Goal: Answer question/provide support: Share knowledge or assist other users

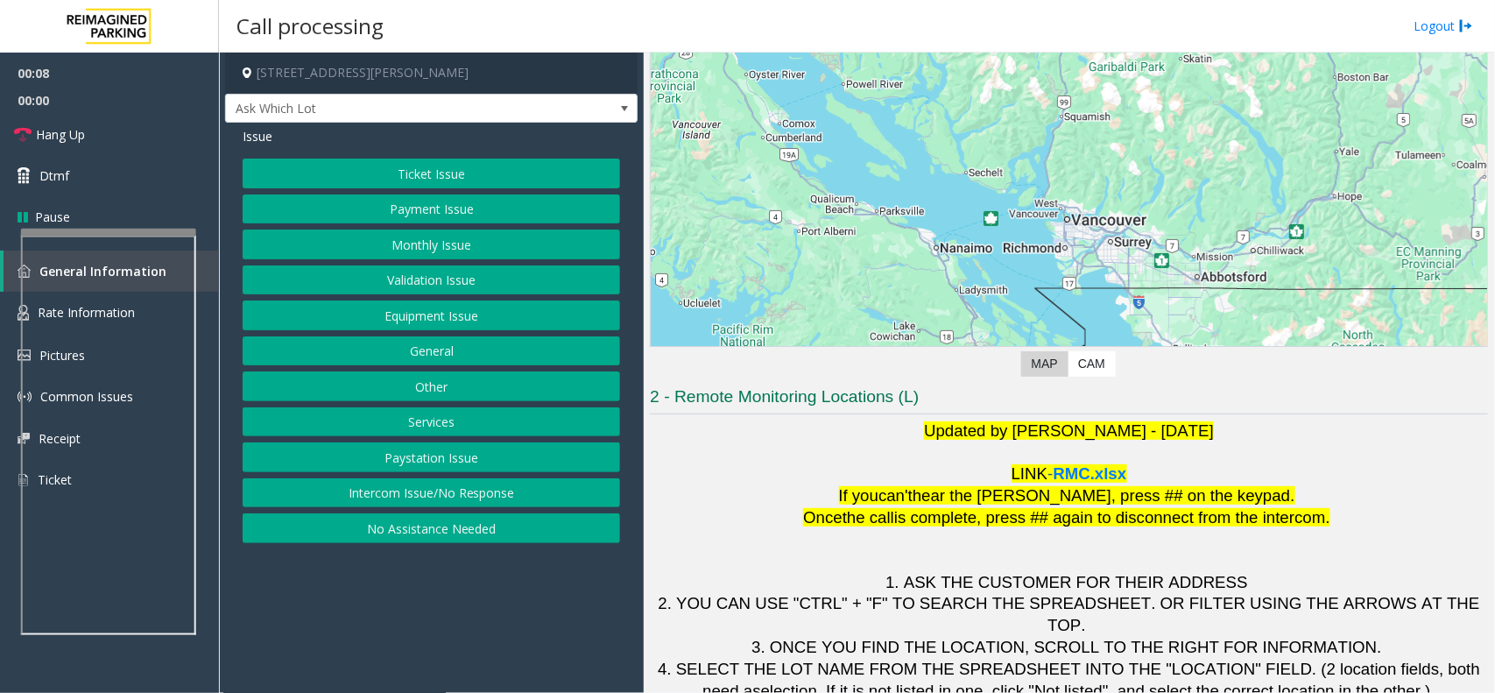
scroll to position [145, 0]
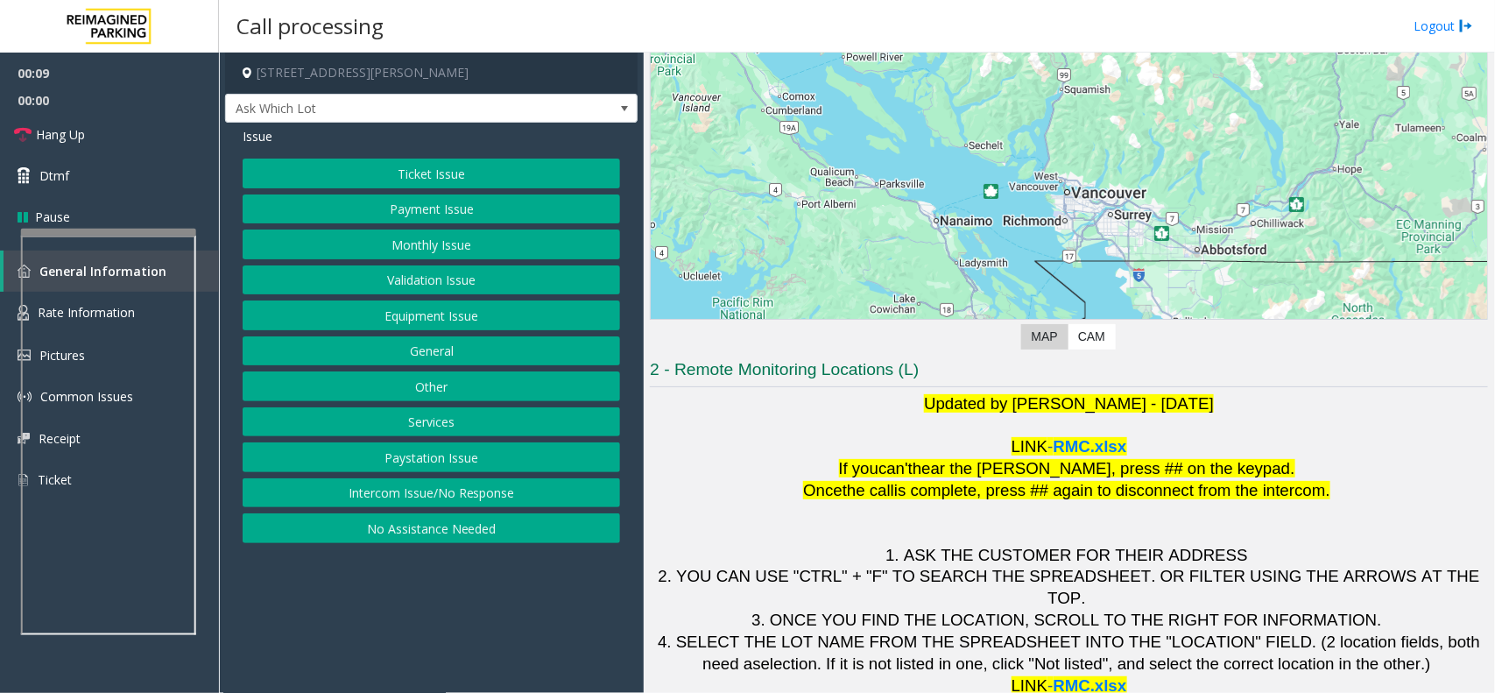
click at [553, 497] on button "Intercom Issue/No Response" at bounding box center [431, 493] width 377 height 30
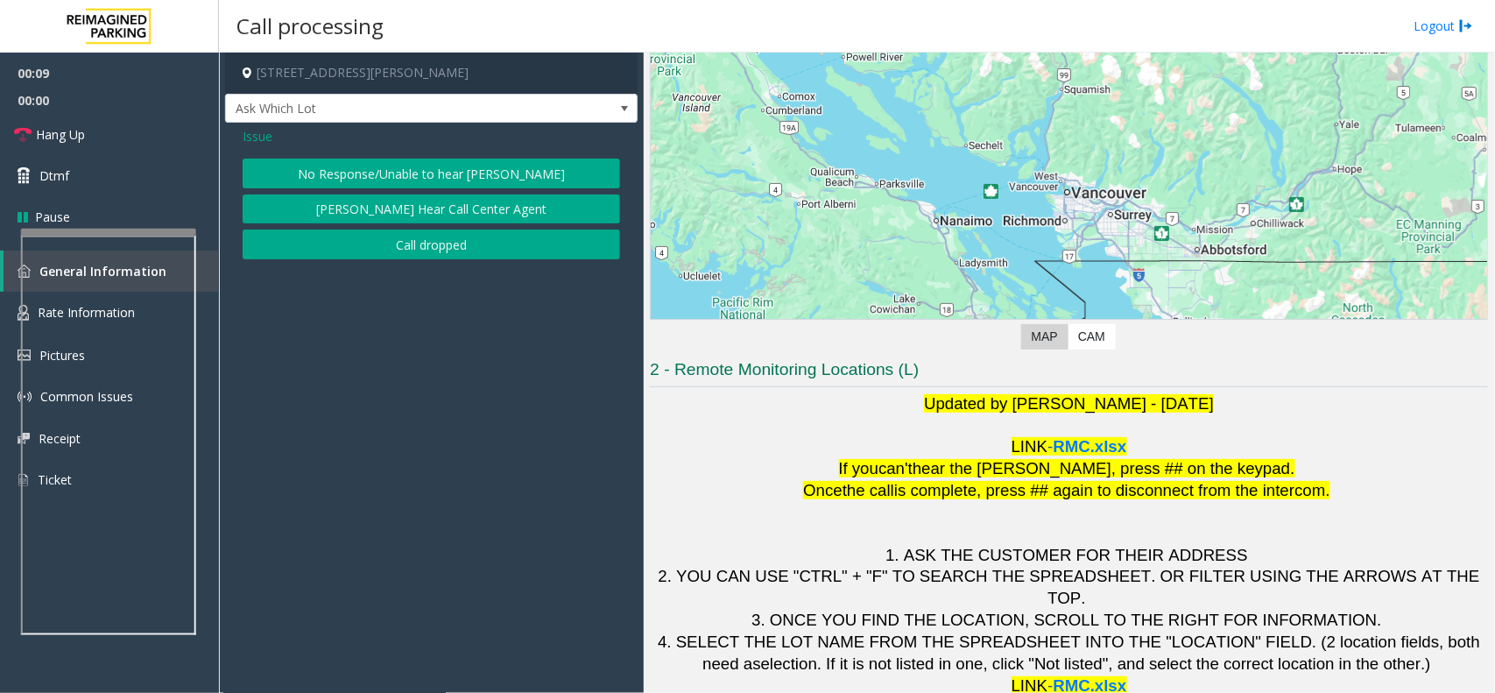
click at [491, 158] on div "Issue No Response/Unable to hear [PERSON_NAME] Cannot Hear Call Center Agent Ca…" at bounding box center [431, 195] width 413 height 145
click at [482, 173] on button "No Response/Unable to hear [PERSON_NAME]" at bounding box center [431, 174] width 377 height 30
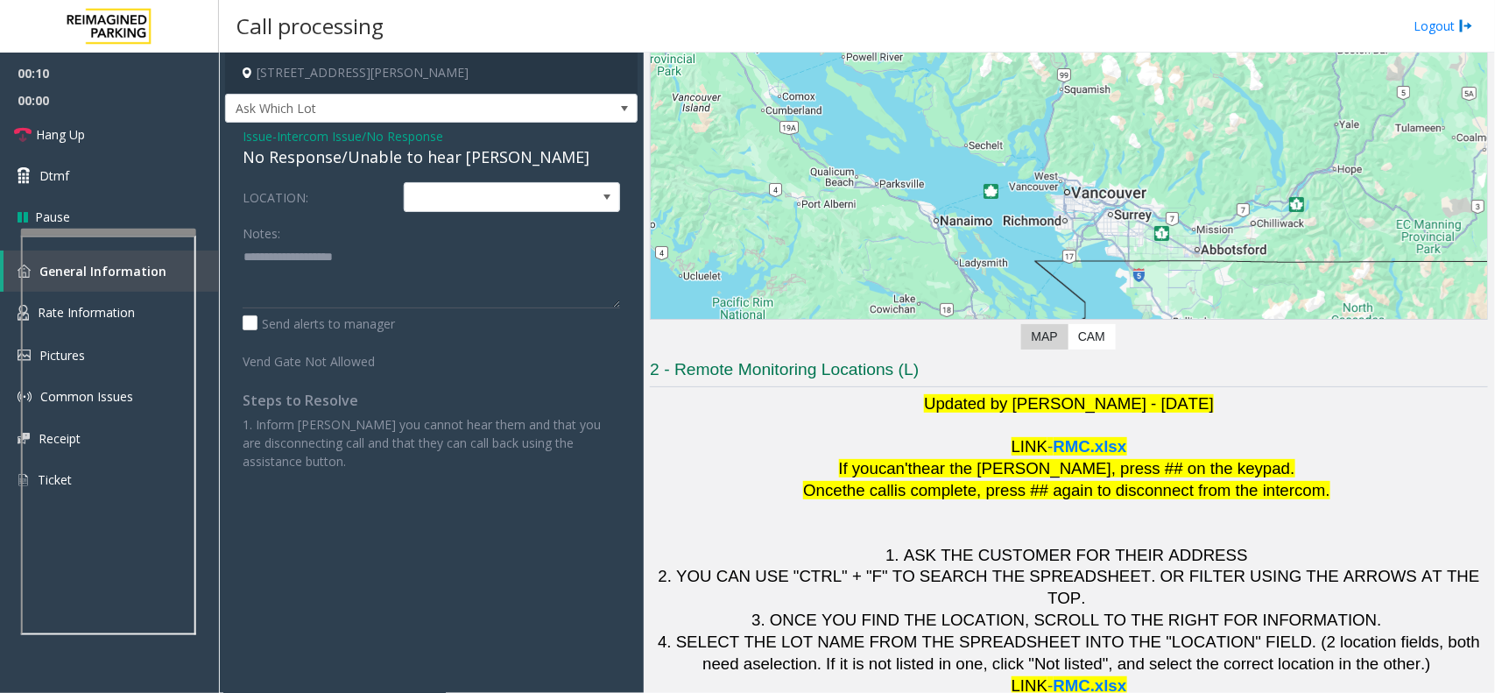
click at [482, 165] on div "No Response/Unable to hear [PERSON_NAME]" at bounding box center [431, 157] width 377 height 24
type textarea "**********"
click at [518, 241] on div "Notes:" at bounding box center [431, 263] width 377 height 90
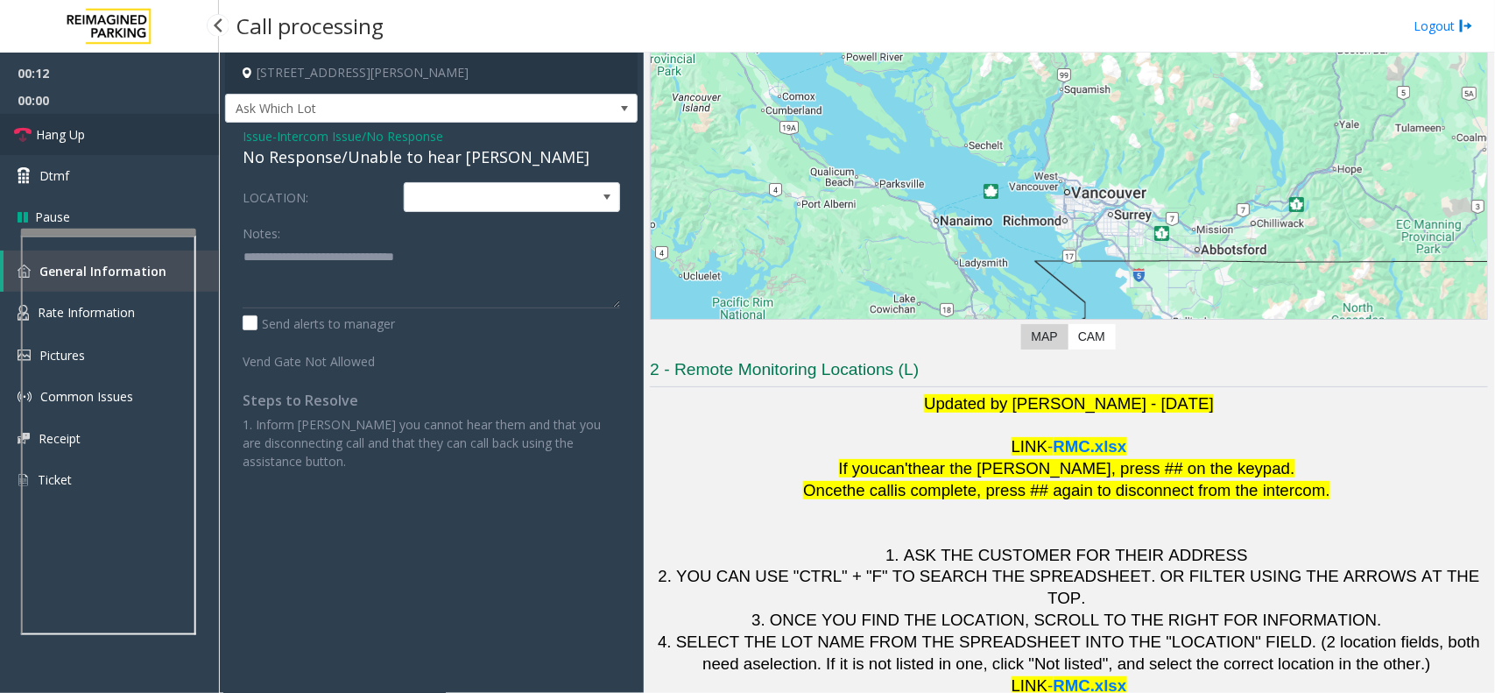
click at [115, 123] on link "Hang Up" at bounding box center [109, 134] width 219 height 41
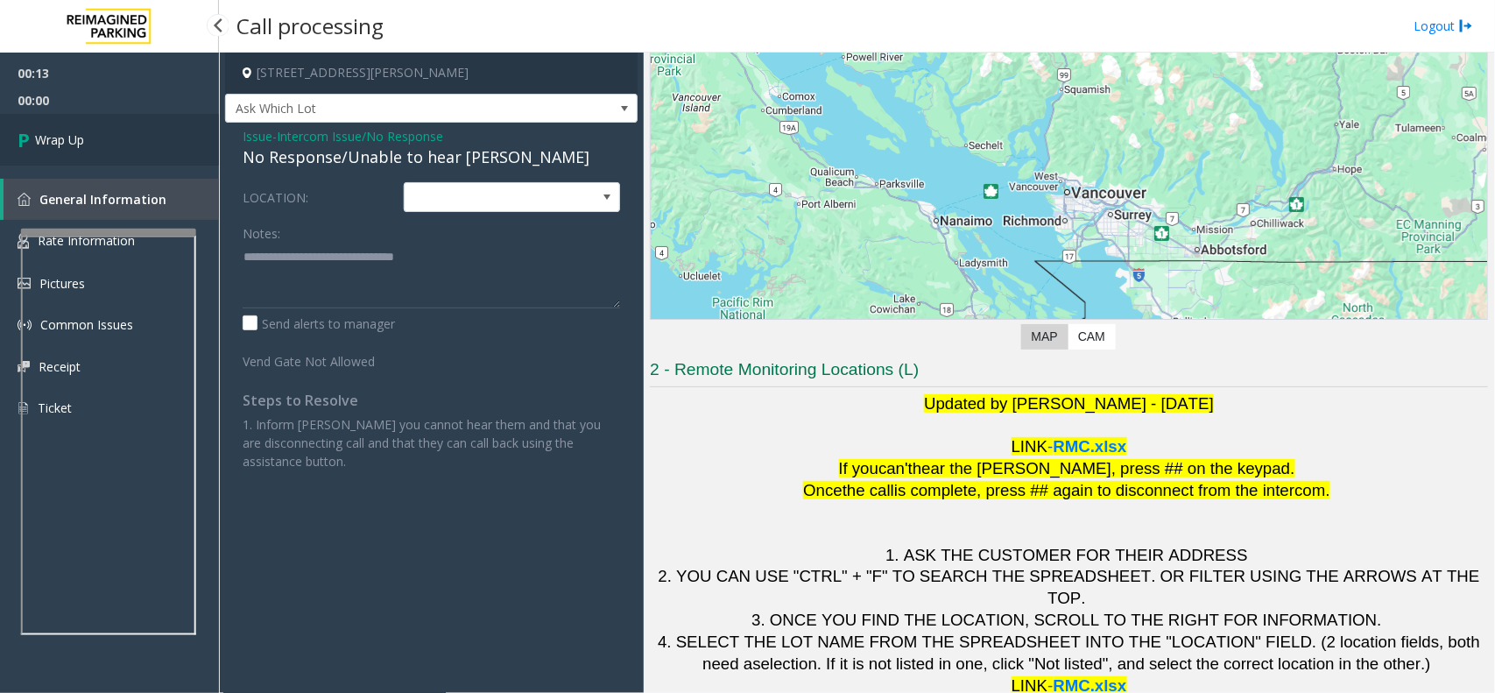
click at [115, 123] on link "Wrap Up" at bounding box center [109, 140] width 219 height 52
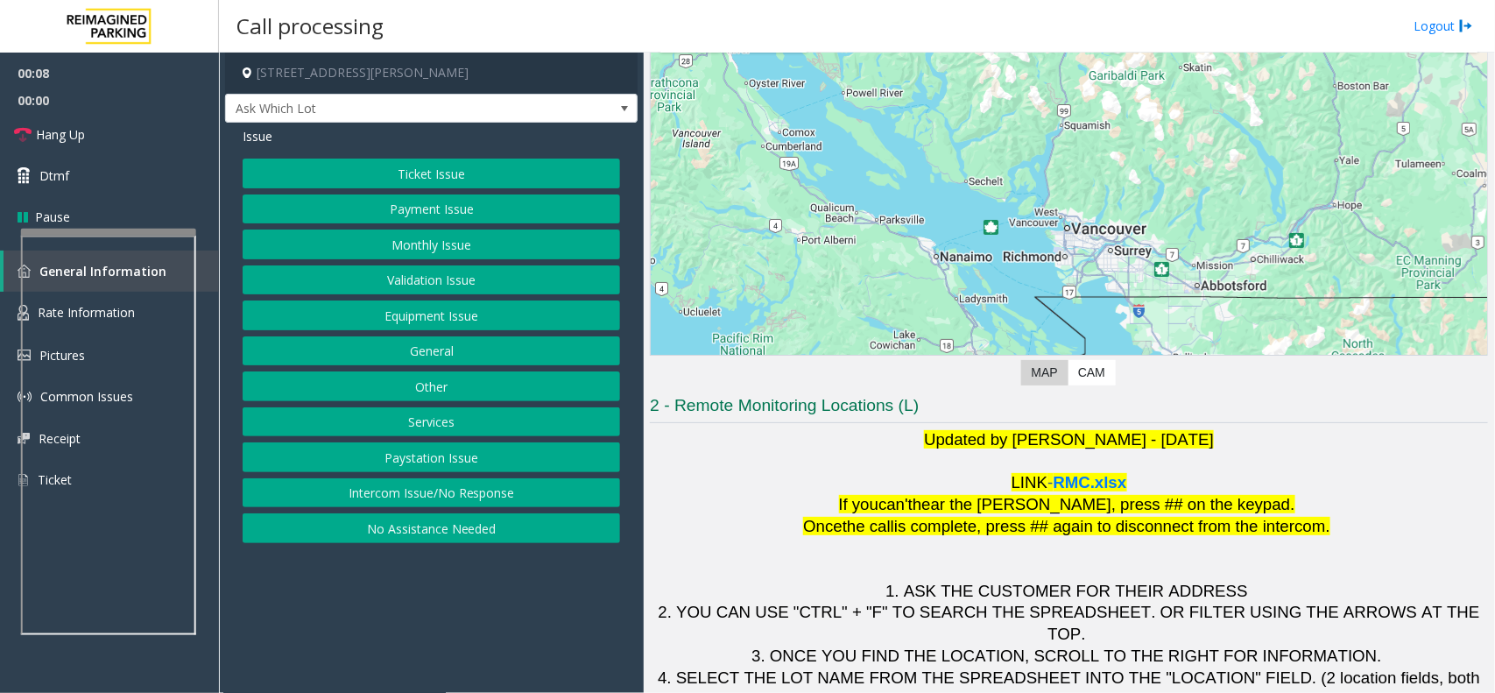
scroll to position [145, 0]
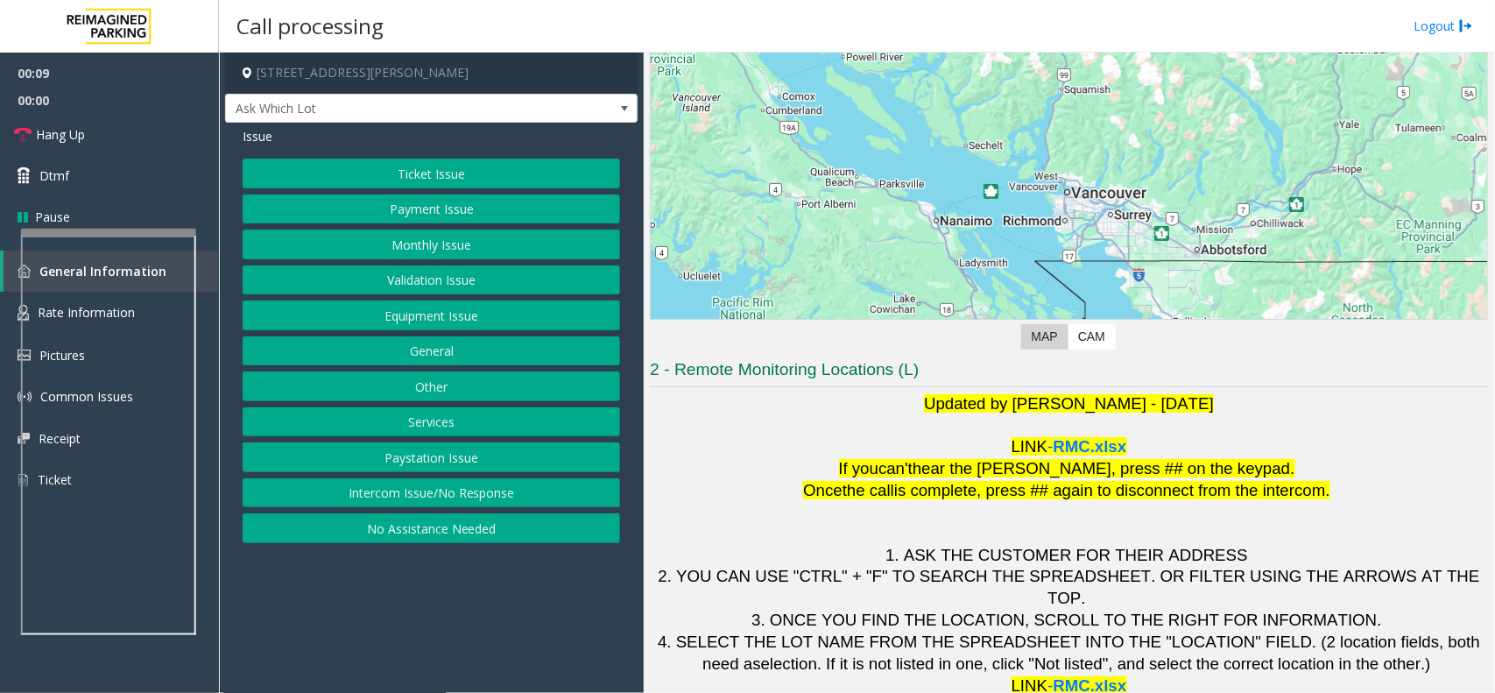
click at [527, 495] on button "Intercom Issue/No Response" at bounding box center [431, 493] width 377 height 30
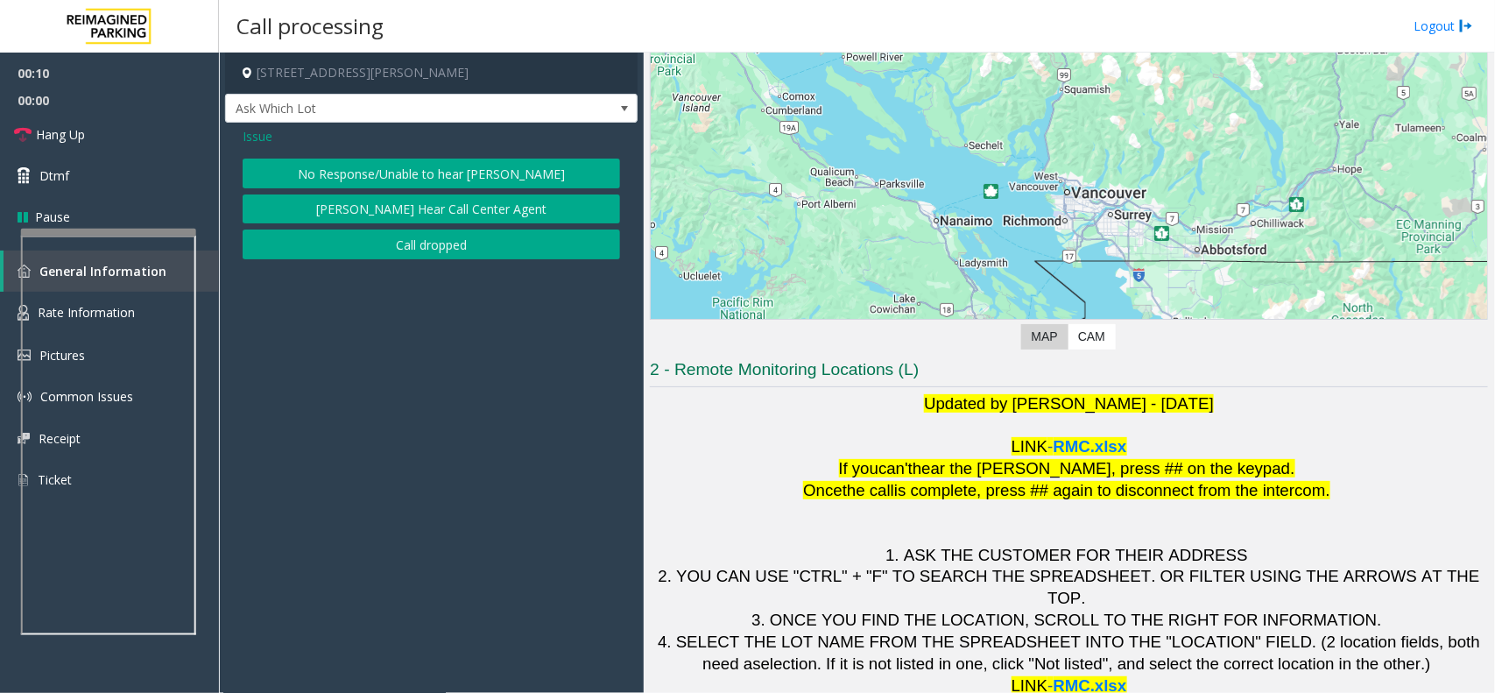
click at [429, 166] on button "No Response/Unable to hear [PERSON_NAME]" at bounding box center [431, 174] width 377 height 30
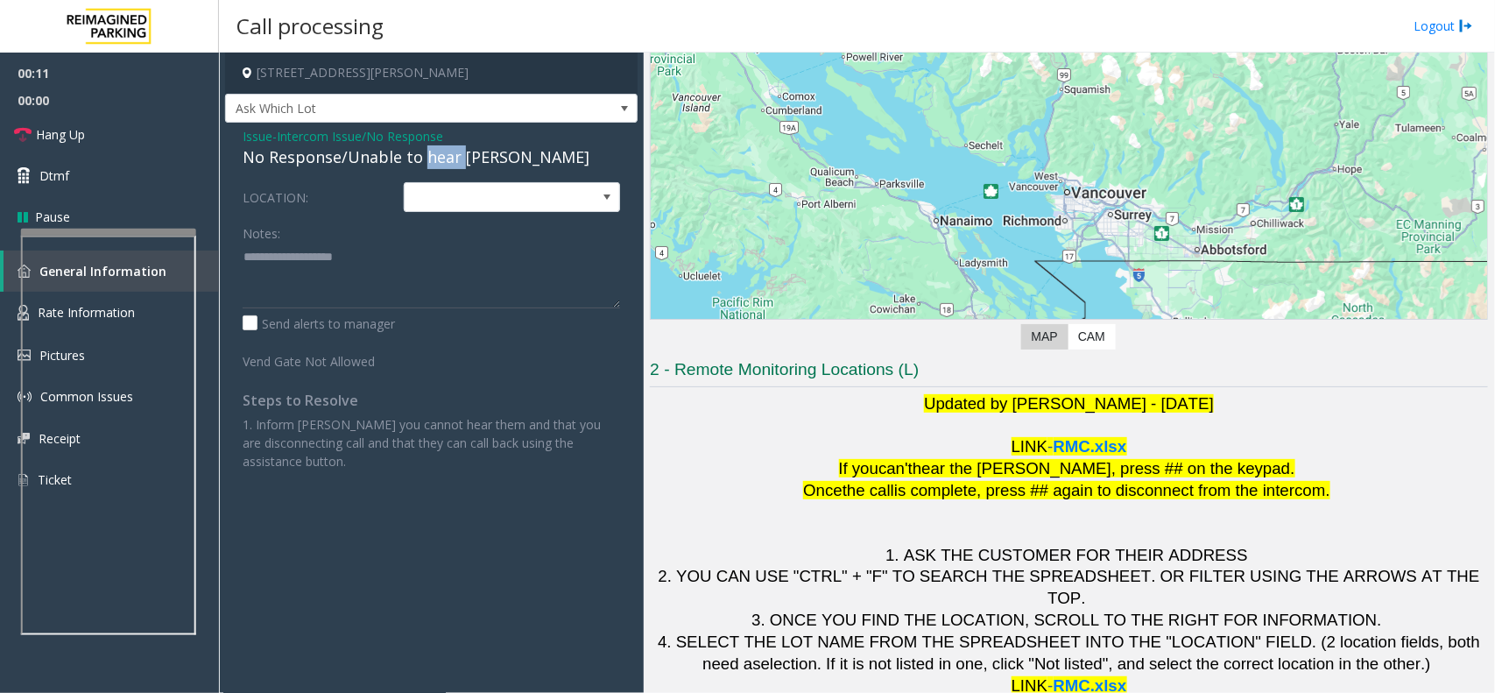
click at [429, 166] on div "No Response/Unable to hear [PERSON_NAME]" at bounding box center [431, 157] width 377 height 24
click at [479, 261] on textarea at bounding box center [431, 276] width 377 height 66
click at [465, 257] on textarea at bounding box center [431, 276] width 377 height 66
type textarea "**********"
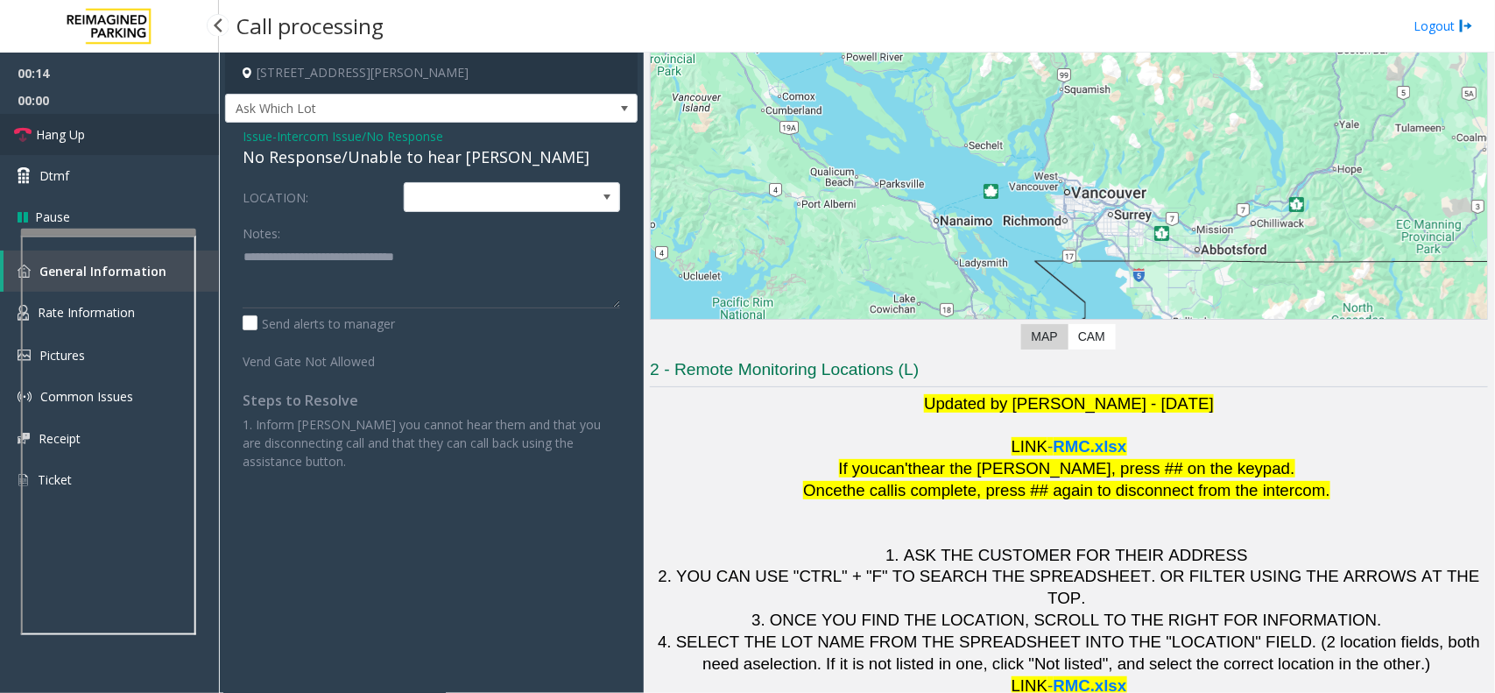
click at [116, 134] on link "Hang Up" at bounding box center [109, 134] width 219 height 41
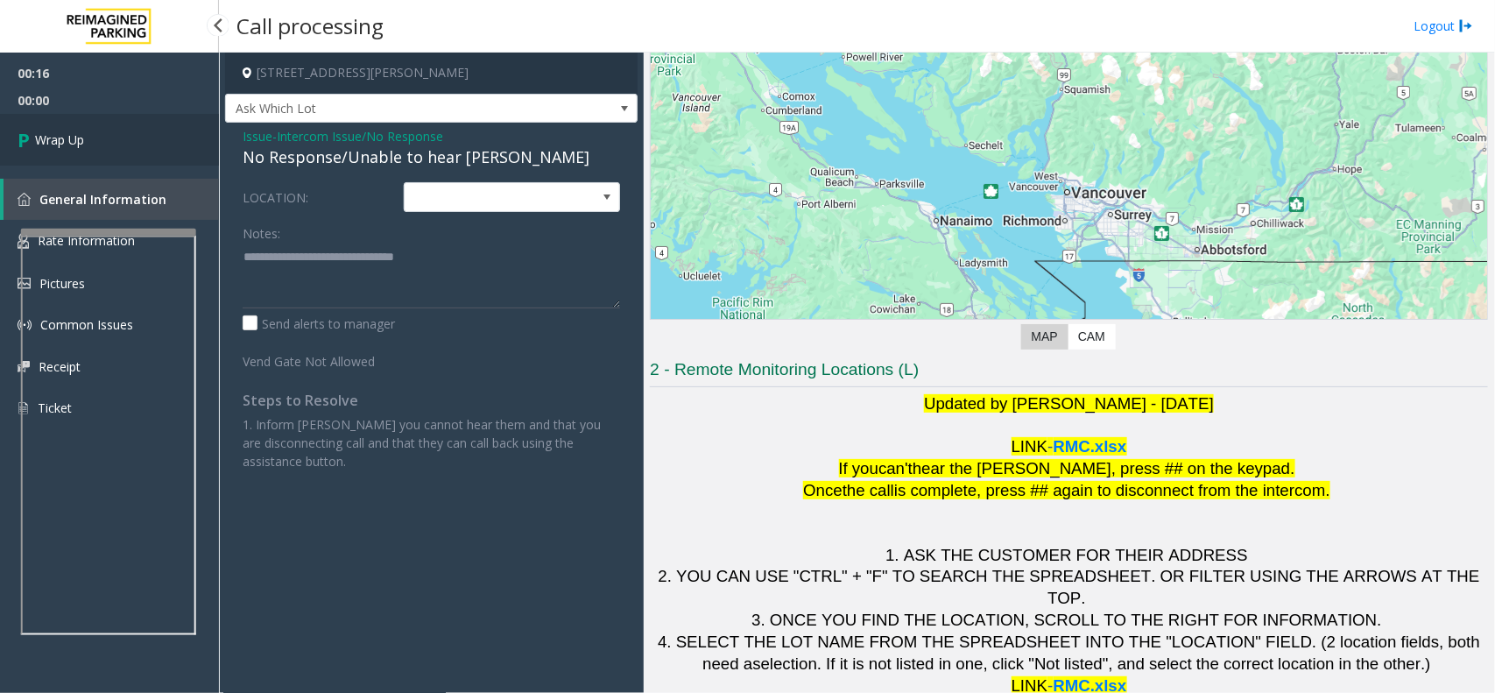
click at [116, 134] on link "Wrap Up" at bounding box center [109, 140] width 219 height 52
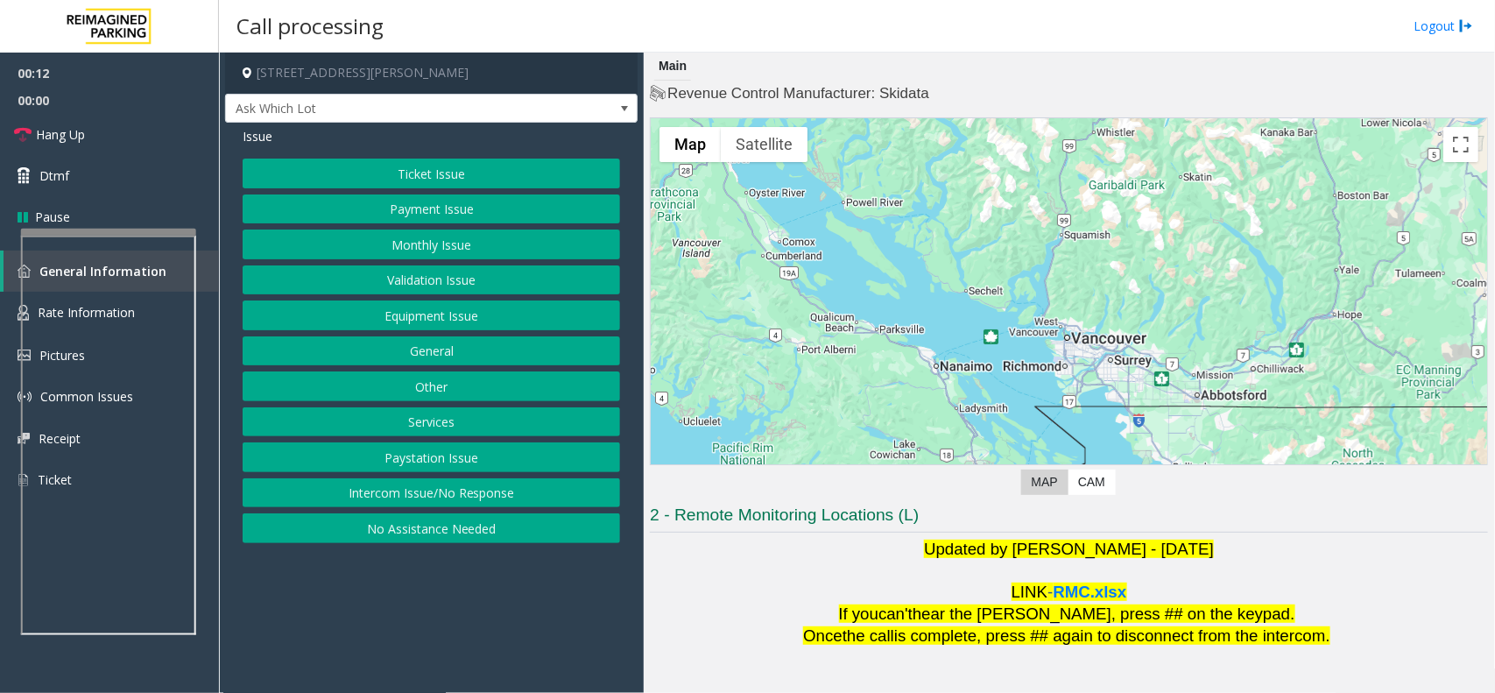
click at [401, 492] on button "Intercom Issue/No Response" at bounding box center [431, 493] width 377 height 30
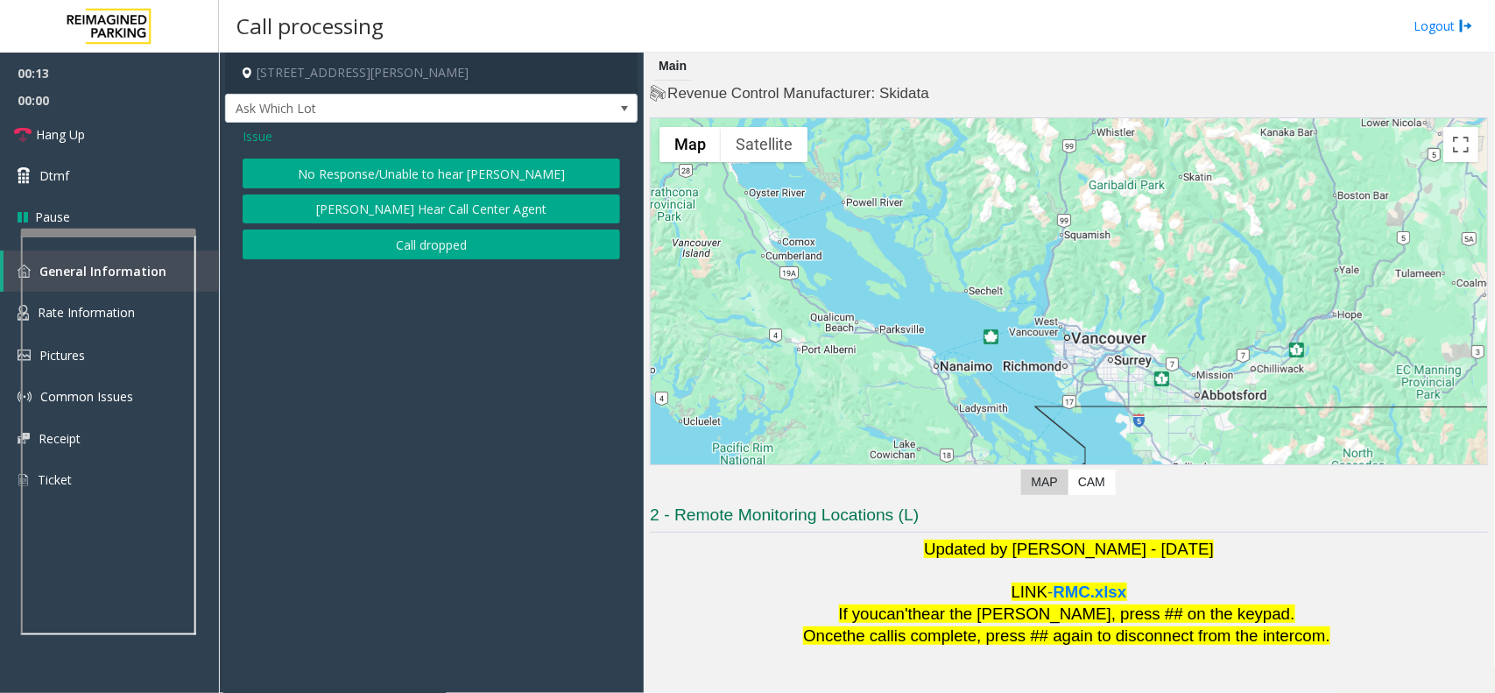
click at [409, 166] on button "No Response/Unable to hear [PERSON_NAME]" at bounding box center [431, 174] width 377 height 30
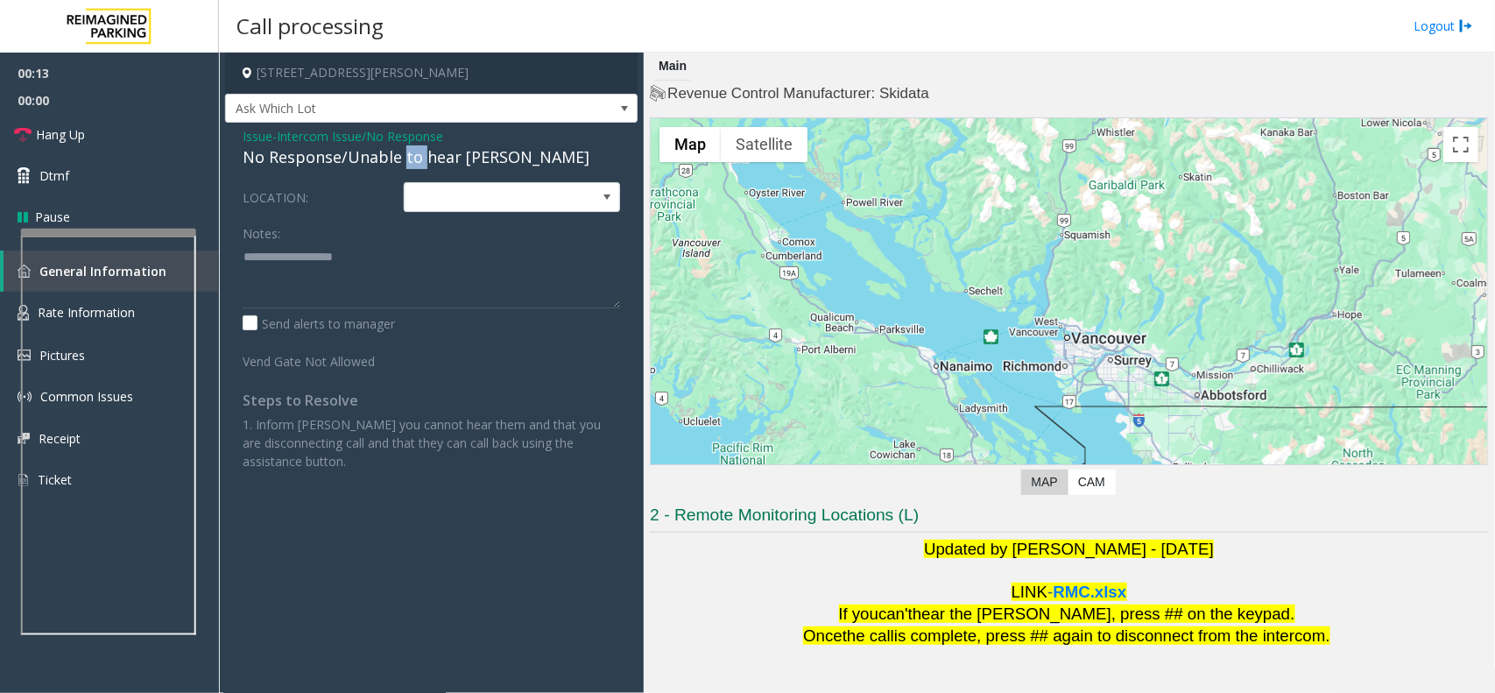
click at [409, 166] on div "No Response/Unable to hear [PERSON_NAME]" at bounding box center [431, 157] width 377 height 24
click at [547, 256] on textarea at bounding box center [431, 276] width 377 height 66
type textarea "**********"
click at [84, 125] on span "Hang Up" at bounding box center [60, 134] width 49 height 18
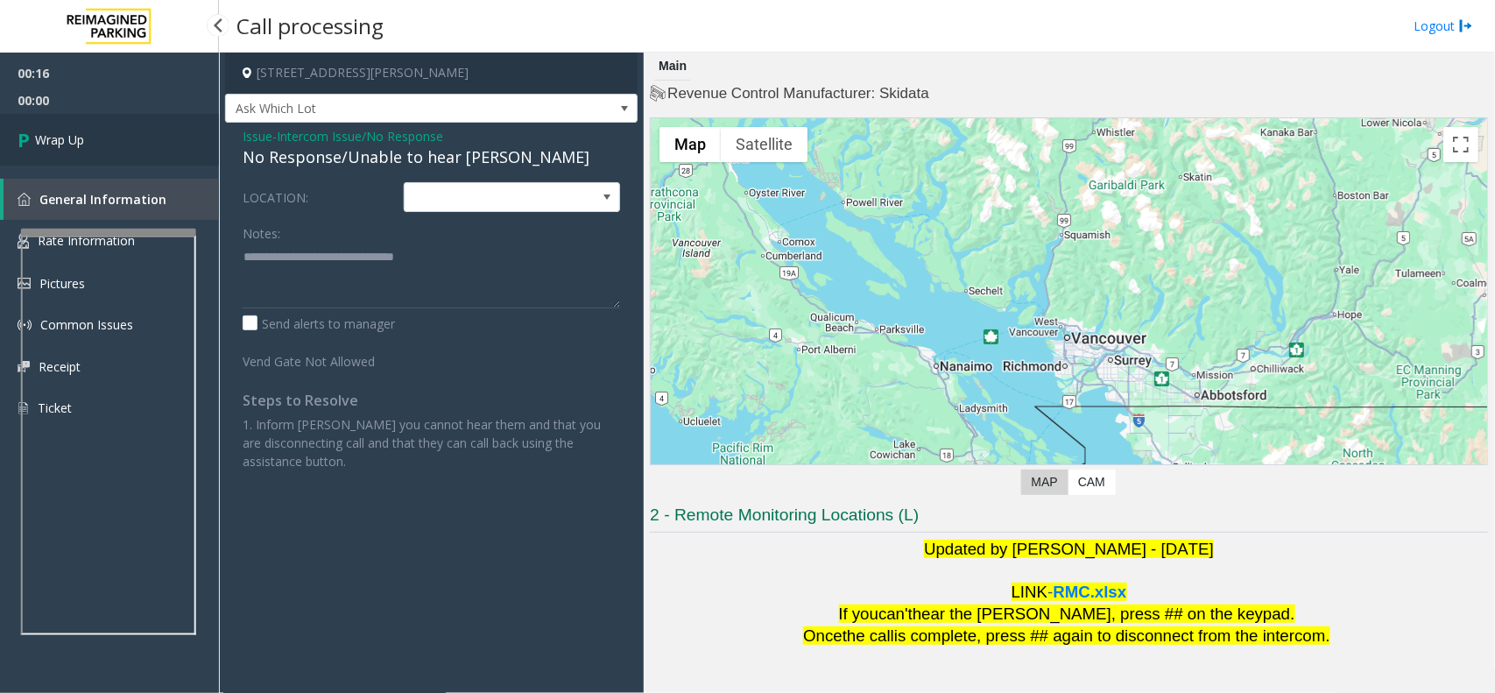
click at [84, 124] on link "Wrap Up" at bounding box center [109, 140] width 219 height 52
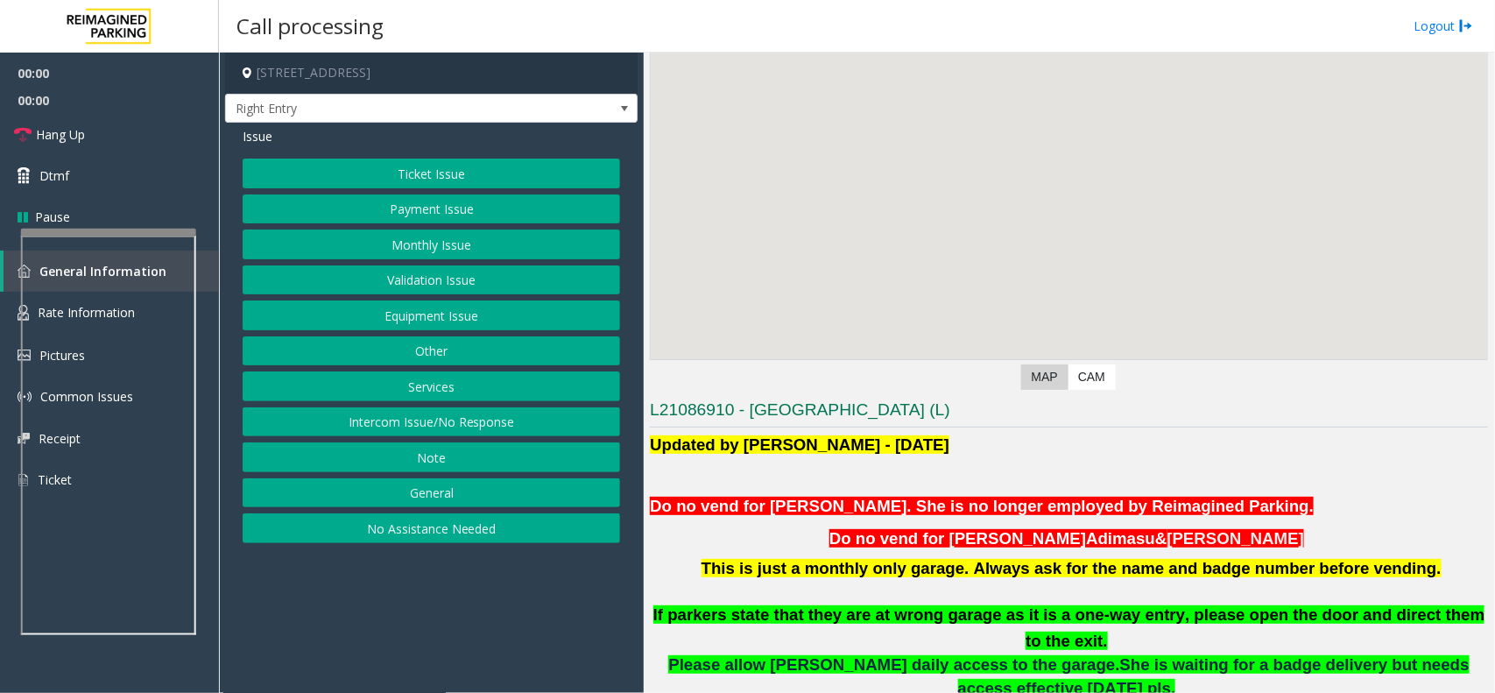
scroll to position [219, 0]
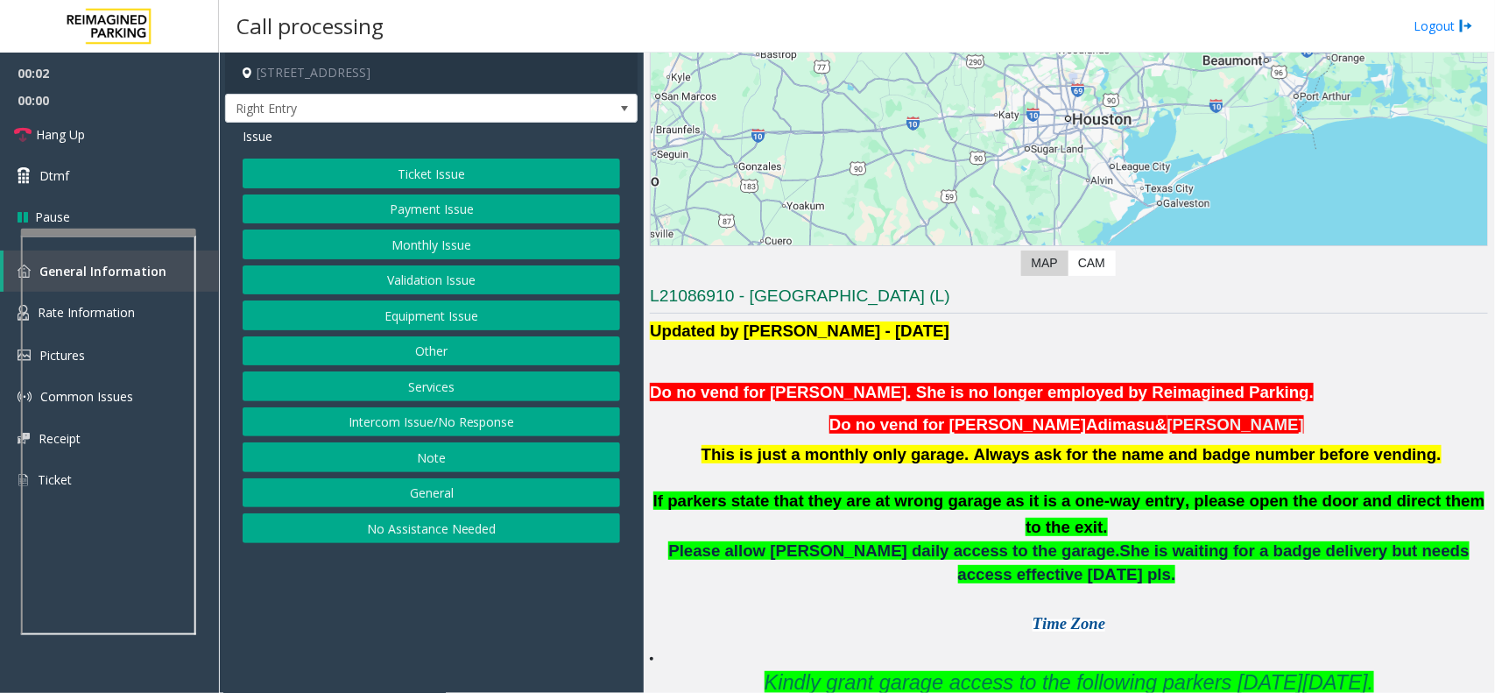
click at [488, 238] on button "Monthly Issue" at bounding box center [431, 244] width 377 height 30
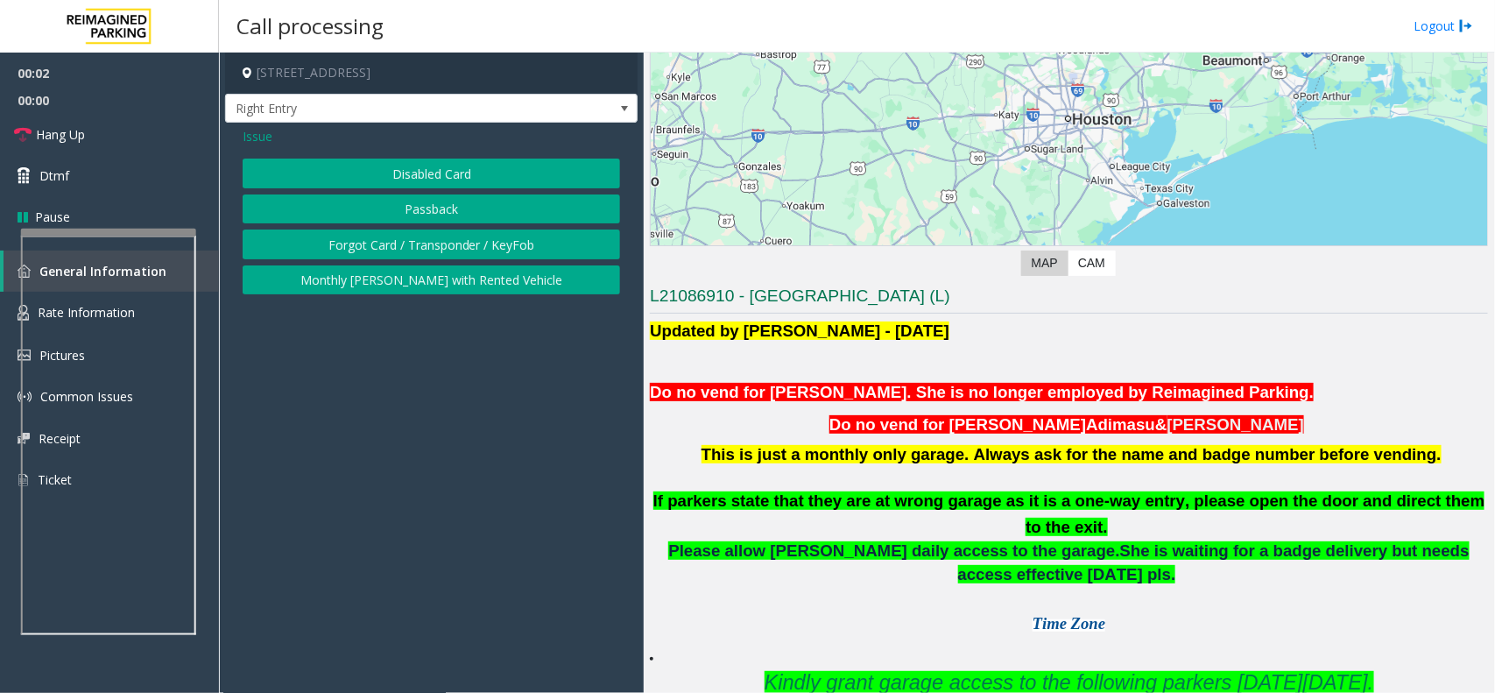
click at [448, 159] on button "Disabled Card" at bounding box center [431, 174] width 377 height 30
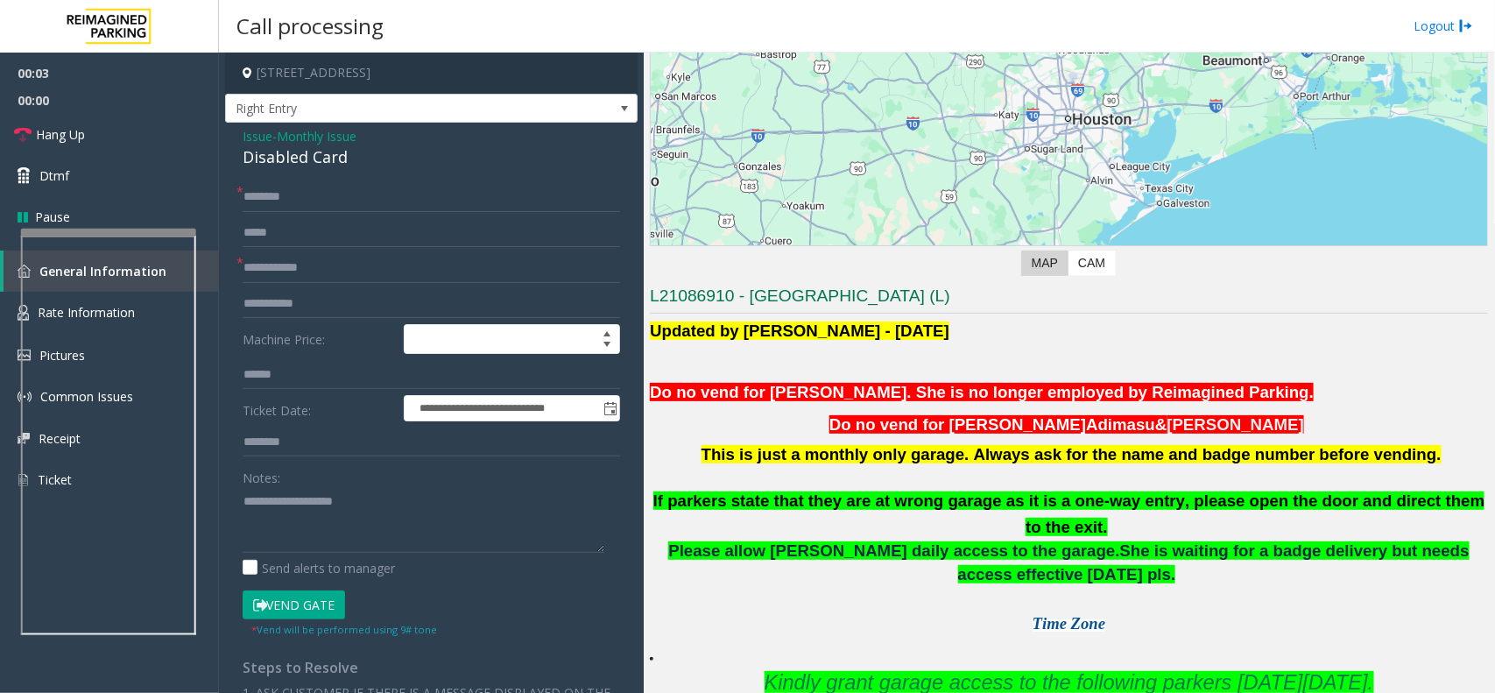
click at [346, 483] on div "Notes:" at bounding box center [431, 507] width 377 height 90
click at [344, 500] on textarea at bounding box center [424, 520] width 362 height 66
click at [328, 152] on div "Disabled Card" at bounding box center [431, 157] width 377 height 24
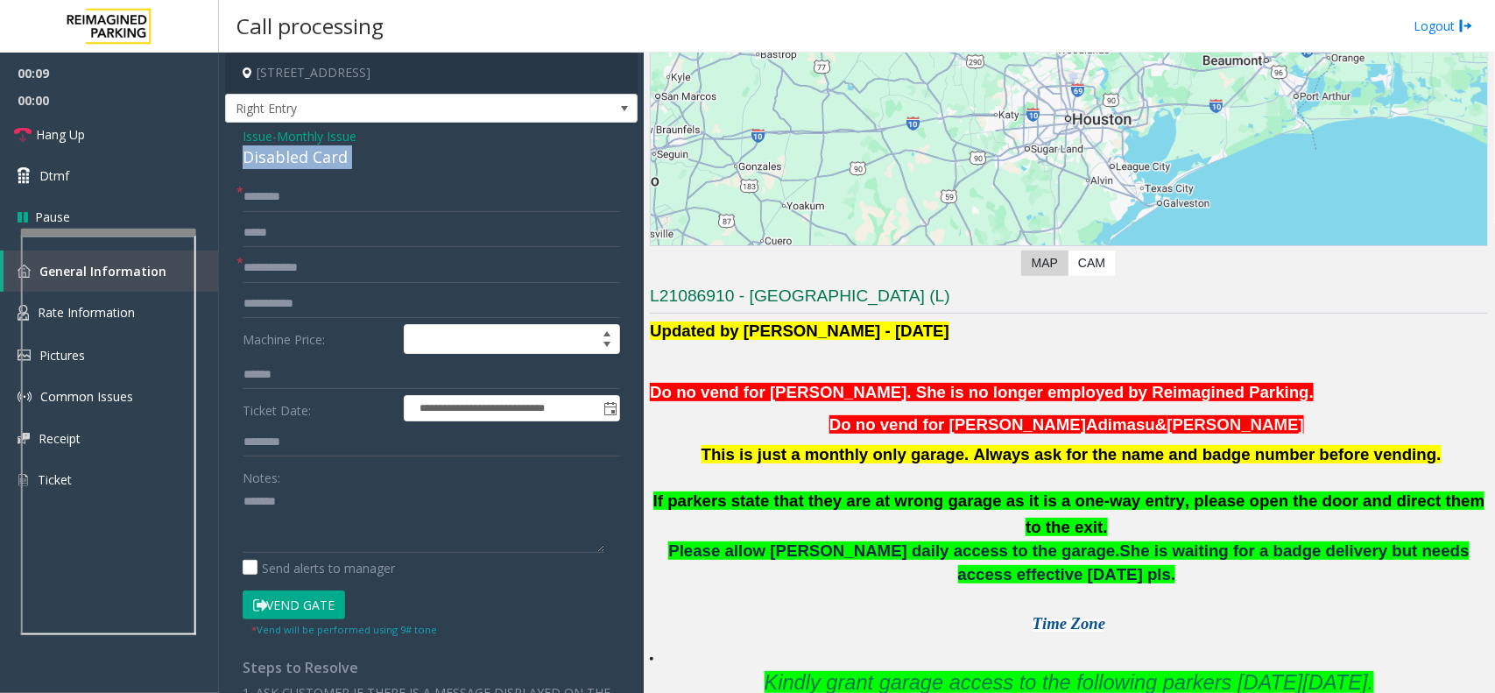
copy div "Disabled Card"
click at [324, 484] on div "Notes:" at bounding box center [431, 507] width 377 height 90
click at [324, 490] on textarea at bounding box center [424, 520] width 362 height 66
paste textarea "**********"
type textarea "**********"
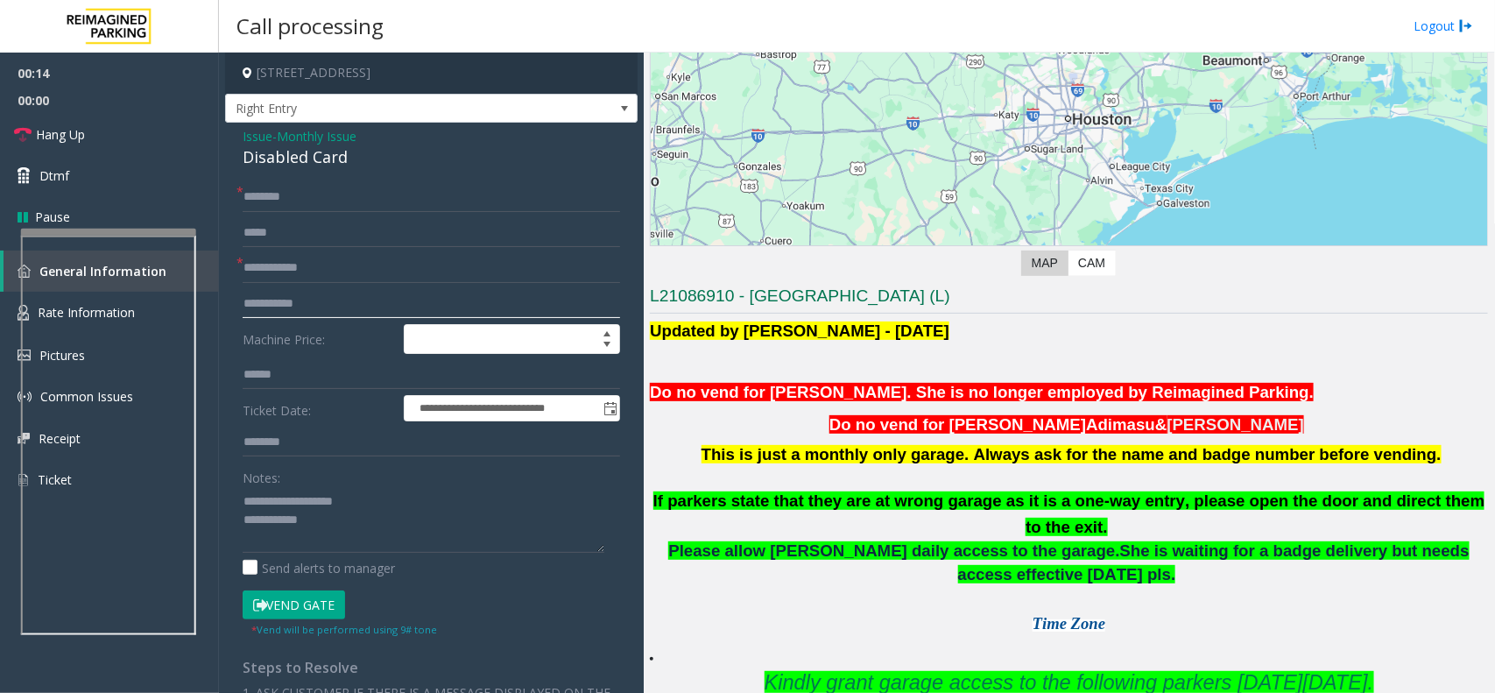
click at [300, 308] on input "text" at bounding box center [431, 304] width 377 height 30
click at [303, 291] on input "text" at bounding box center [431, 304] width 377 height 30
click at [304, 265] on input "text" at bounding box center [431, 268] width 377 height 30
click at [283, 270] on input "text" at bounding box center [431, 268] width 377 height 30
type input "******"
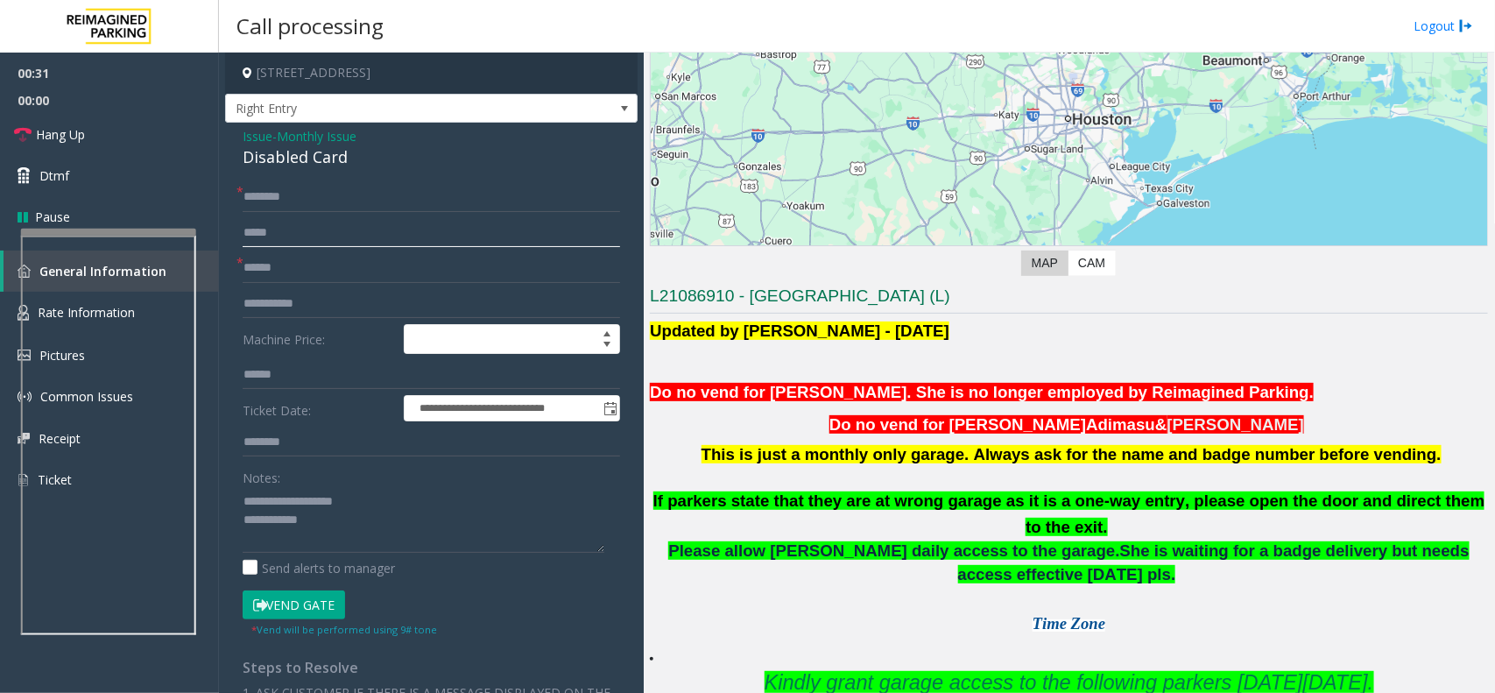
click at [370, 222] on input "text" at bounding box center [431, 233] width 377 height 30
click at [364, 198] on input "text" at bounding box center [431, 197] width 377 height 30
type input "**********"
click at [296, 607] on button "Vend Gate" at bounding box center [294, 605] width 102 height 30
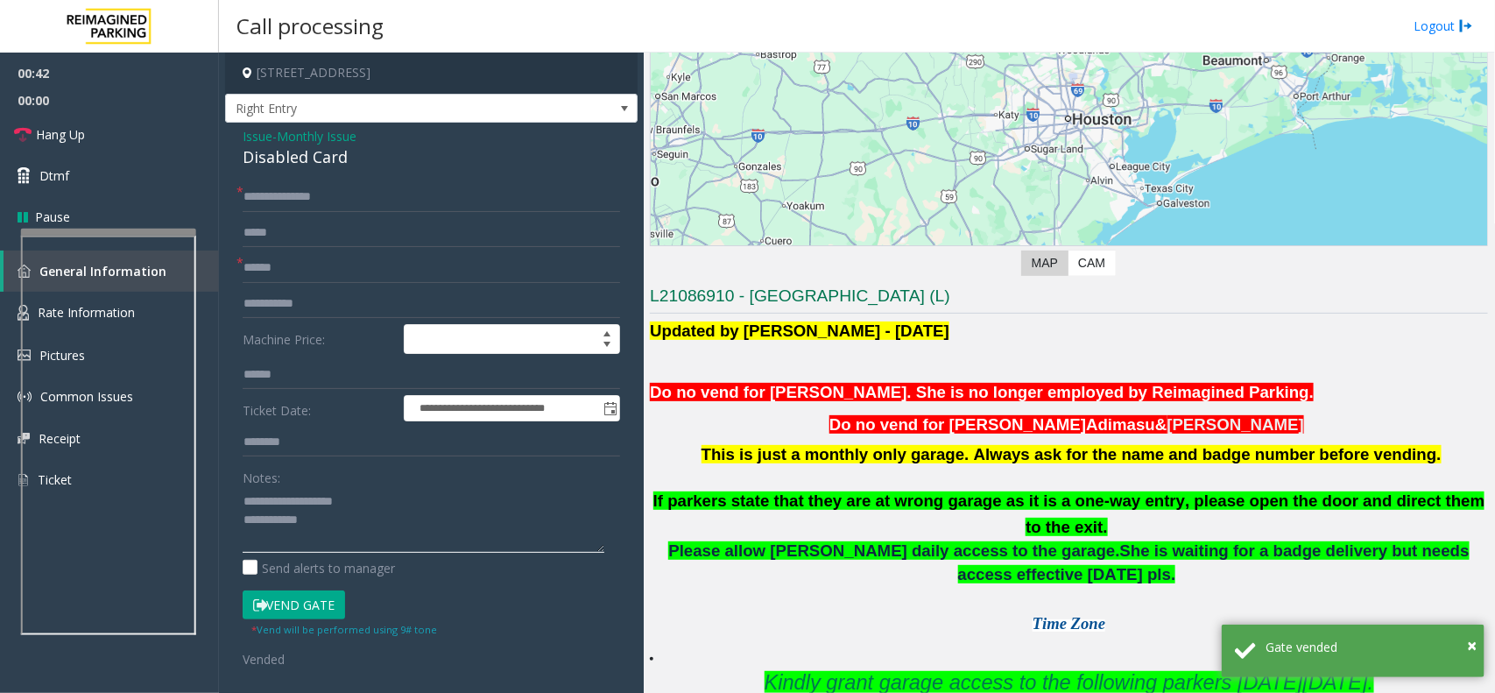
click at [329, 532] on textarea at bounding box center [424, 520] width 362 height 66
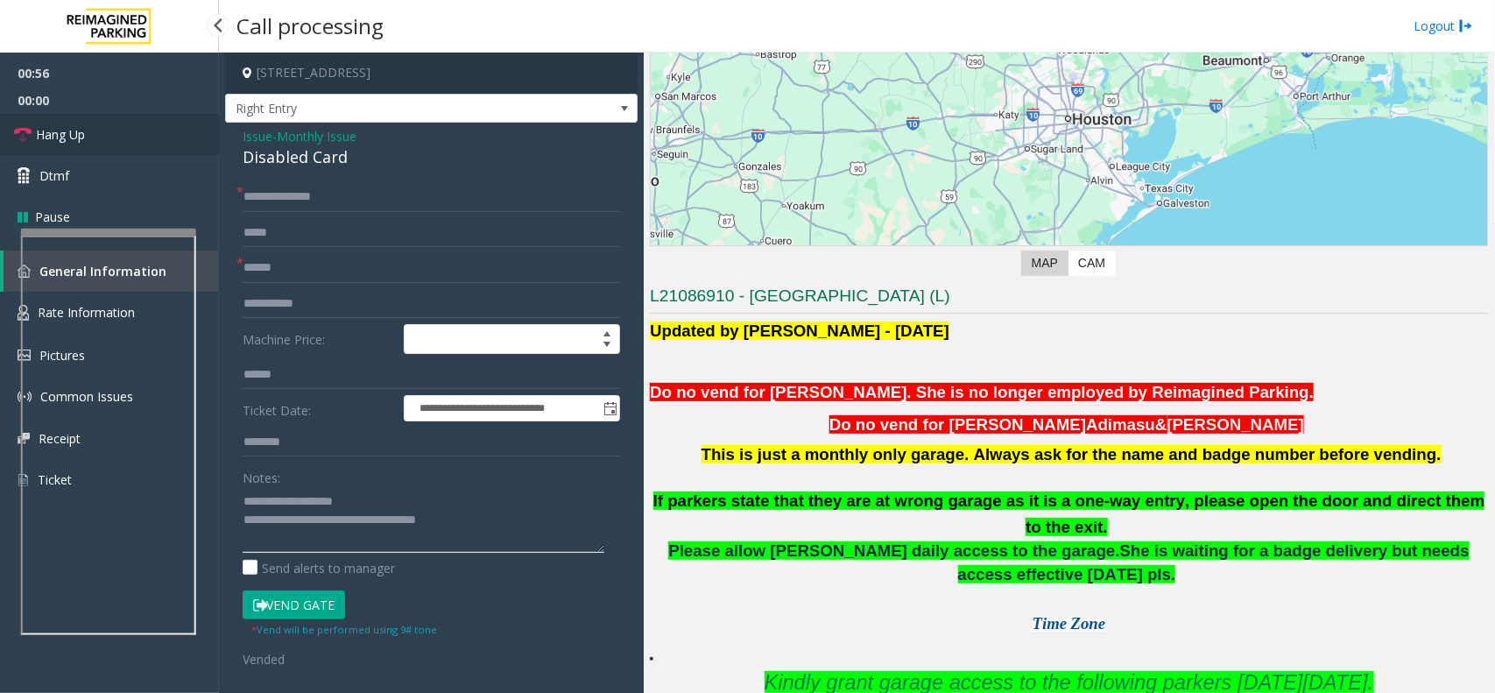
type textarea "**********"
click at [151, 131] on link "Hang Up" at bounding box center [109, 134] width 219 height 41
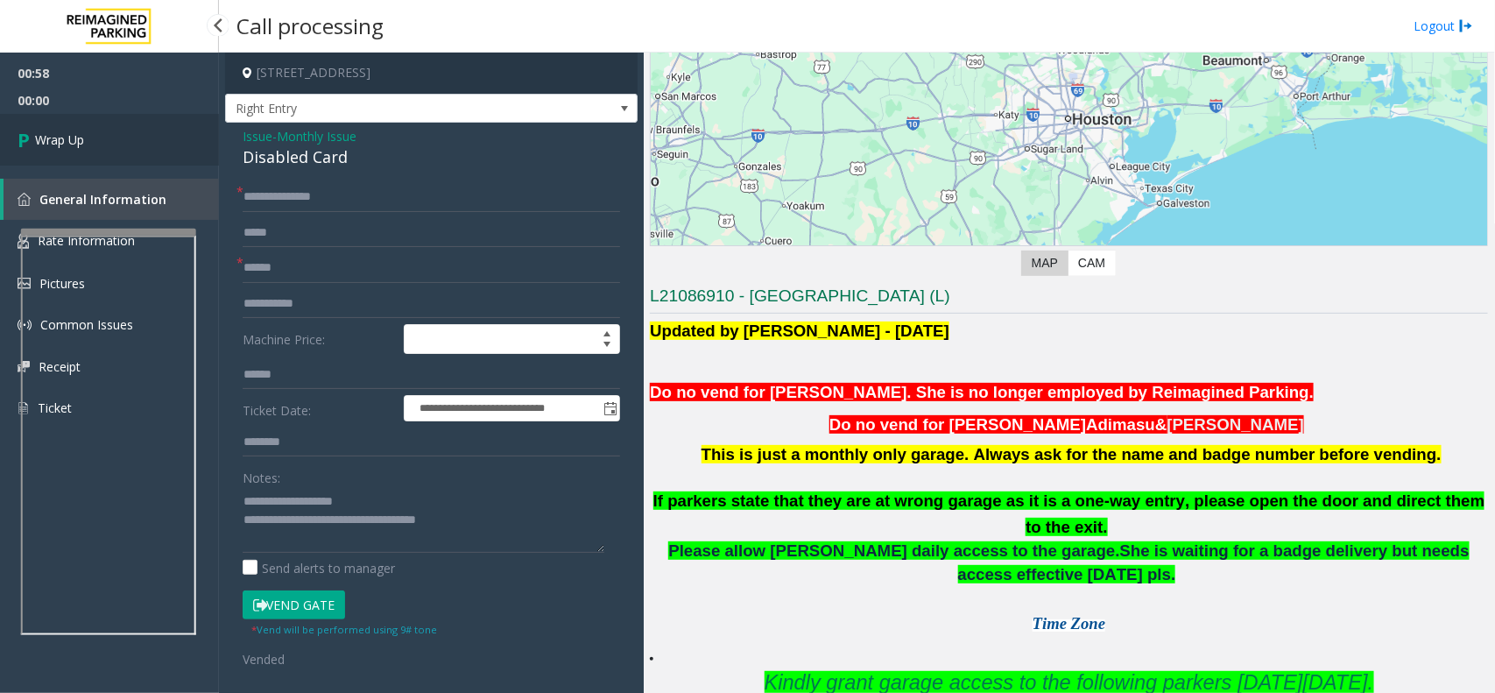
click at [154, 151] on link "Wrap Up" at bounding box center [109, 140] width 219 height 52
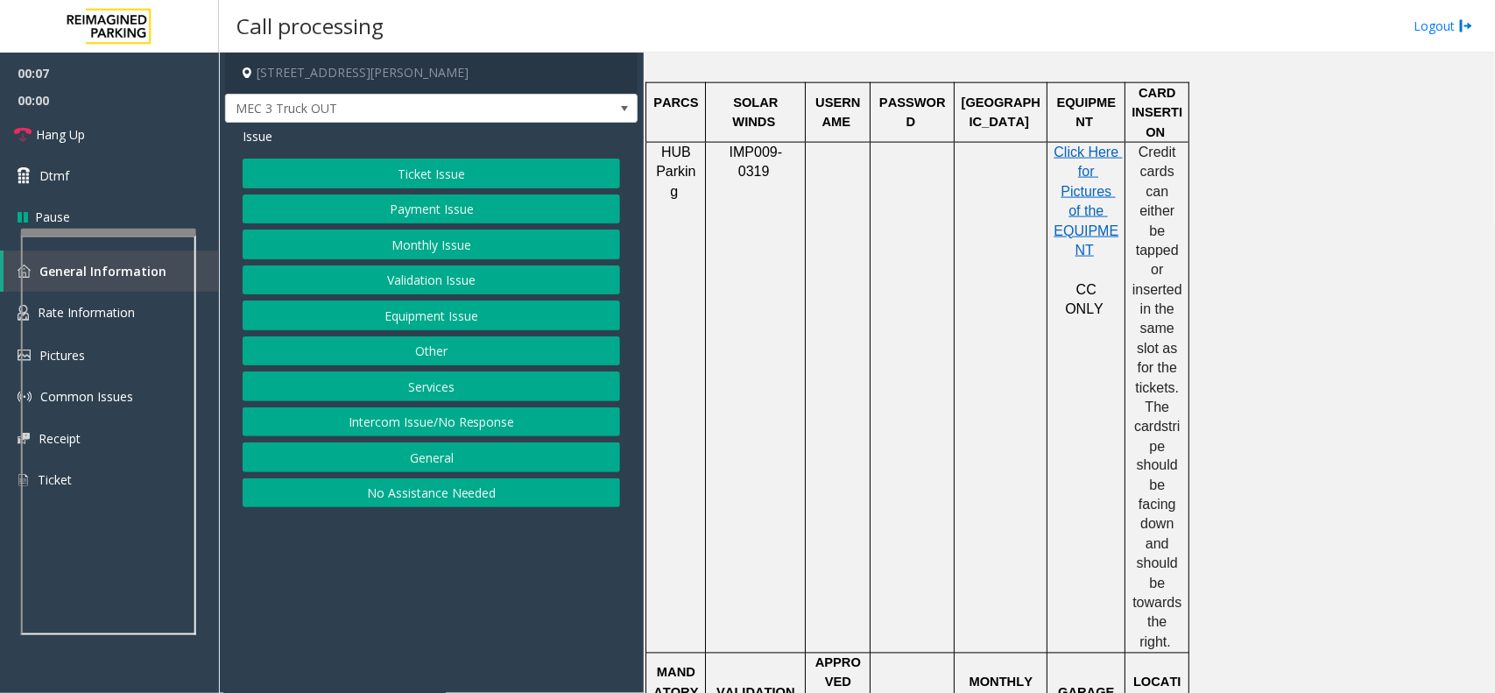
scroll to position [438, 0]
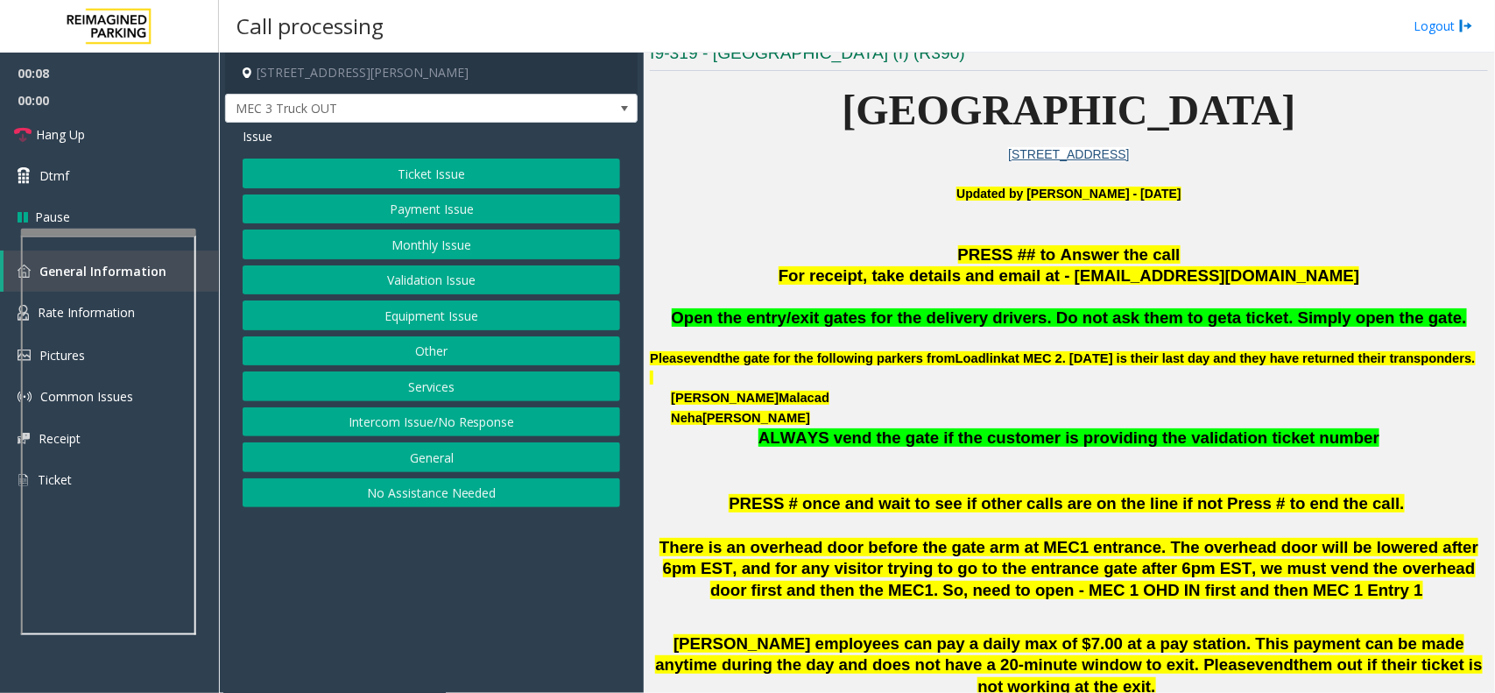
click at [420, 427] on button "Intercom Issue/No Response" at bounding box center [431, 422] width 377 height 30
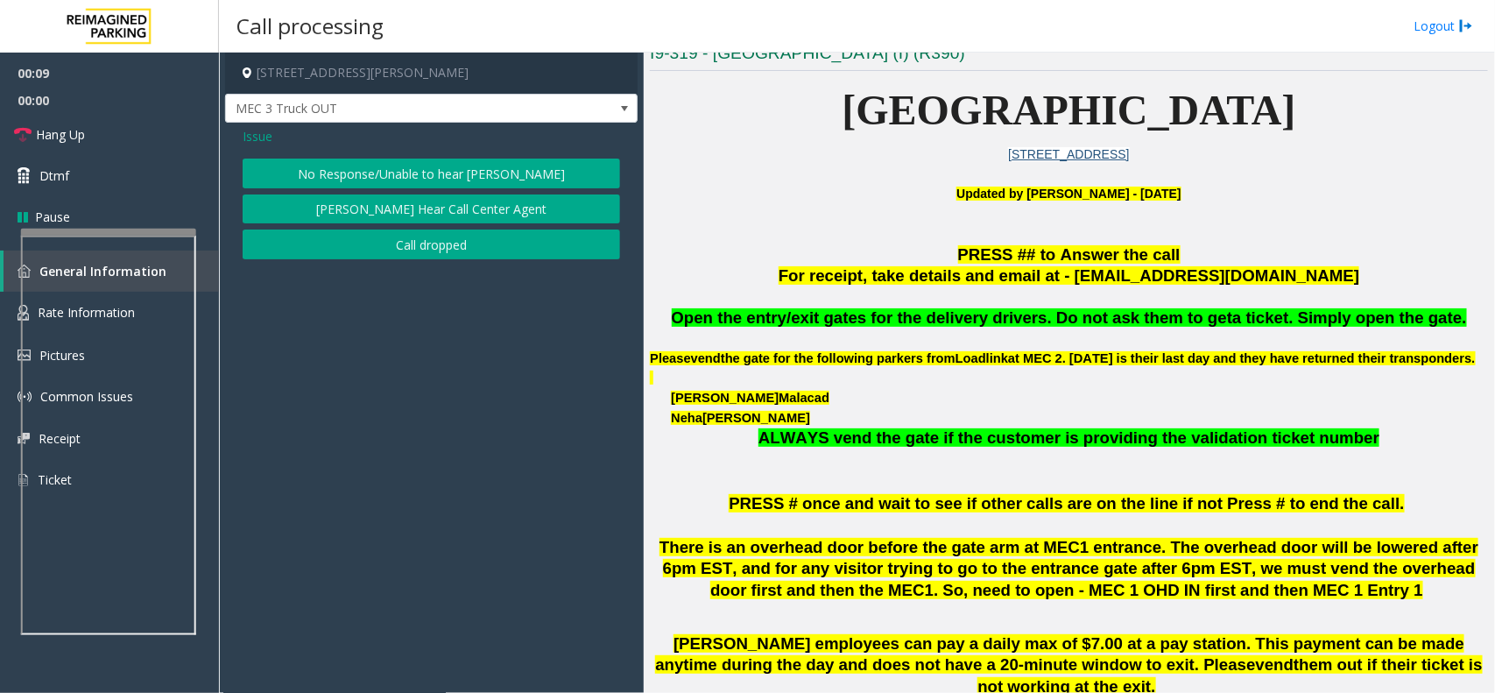
click at [418, 159] on button "No Response/Unable to hear [PERSON_NAME]" at bounding box center [431, 174] width 377 height 30
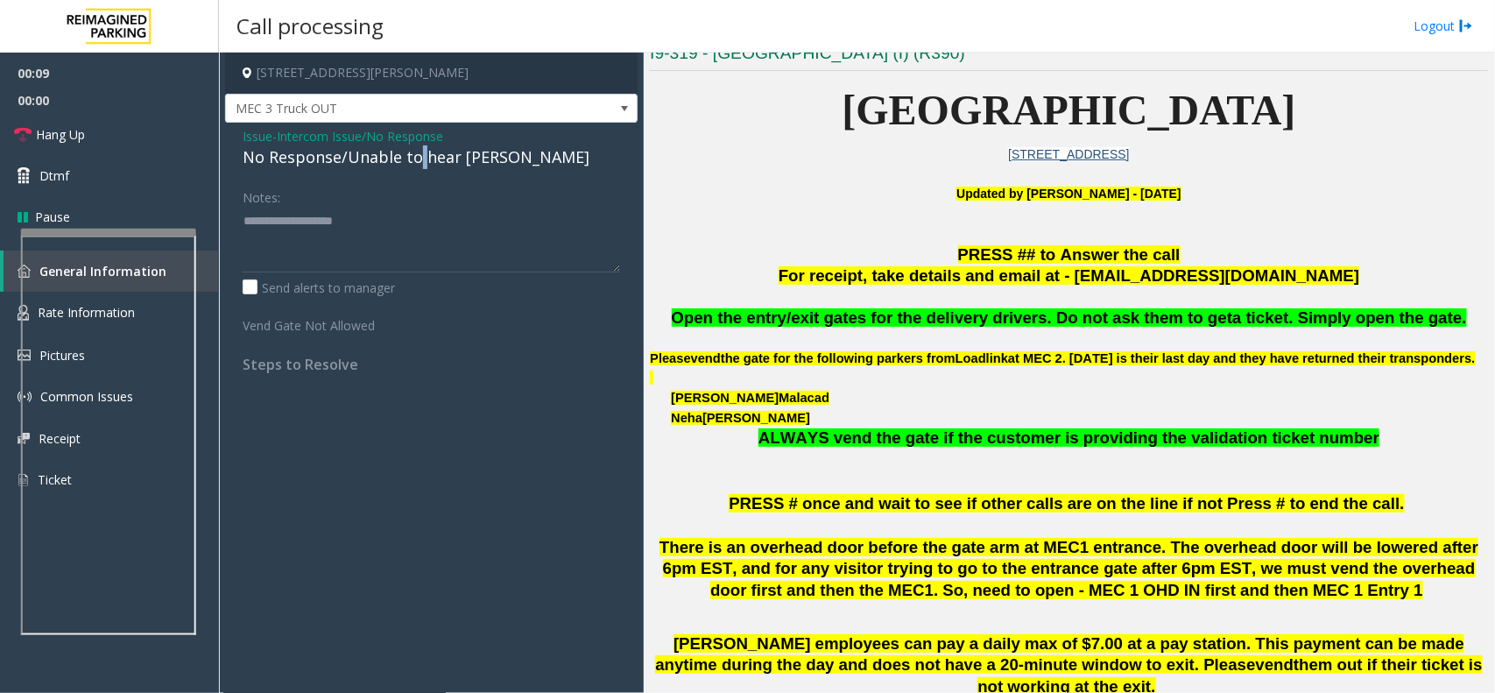
click at [418, 159] on div "No Response/Unable to hear [PERSON_NAME]" at bounding box center [431, 157] width 377 height 24
click at [483, 239] on textarea at bounding box center [431, 240] width 377 height 66
type textarea "**********"
click at [80, 138] on span "Hang Up" at bounding box center [60, 134] width 49 height 18
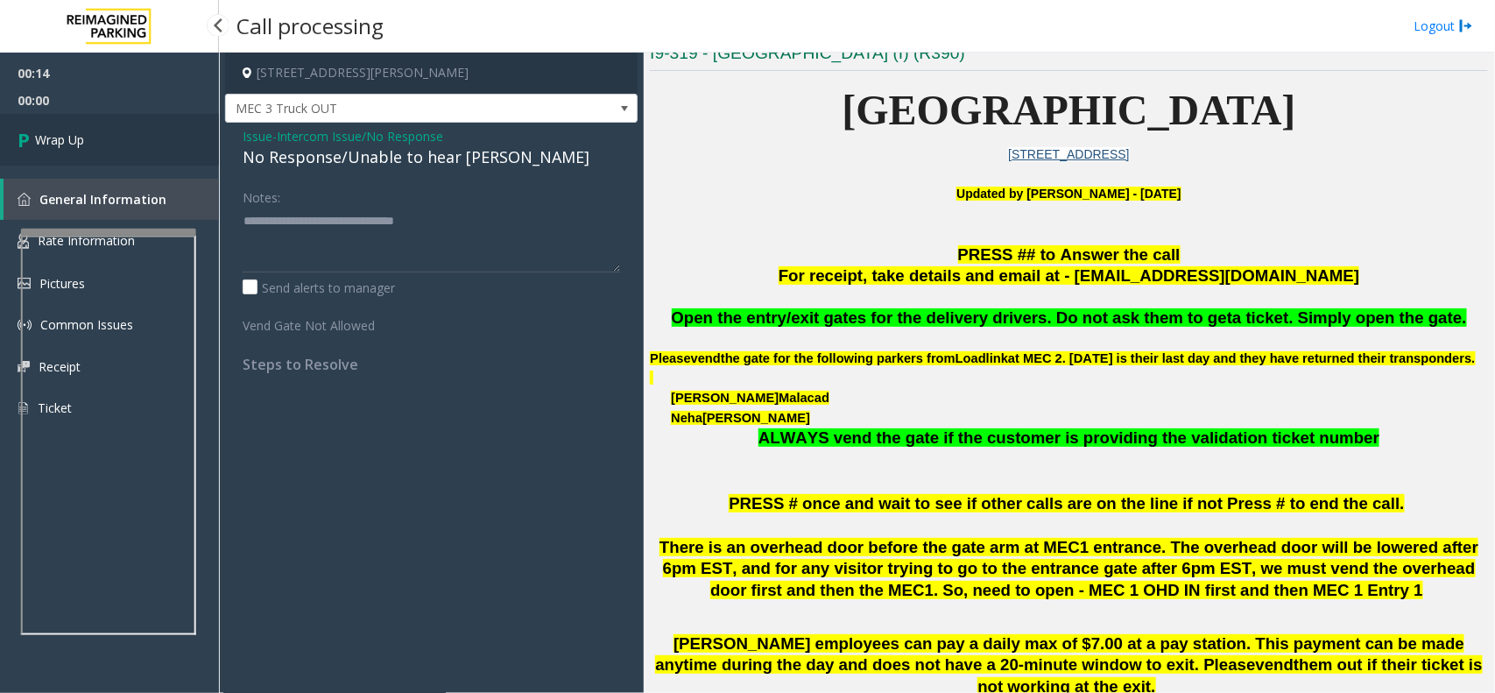
click at [80, 138] on span "Wrap Up" at bounding box center [59, 139] width 49 height 18
